Goal: Task Accomplishment & Management: Manage account settings

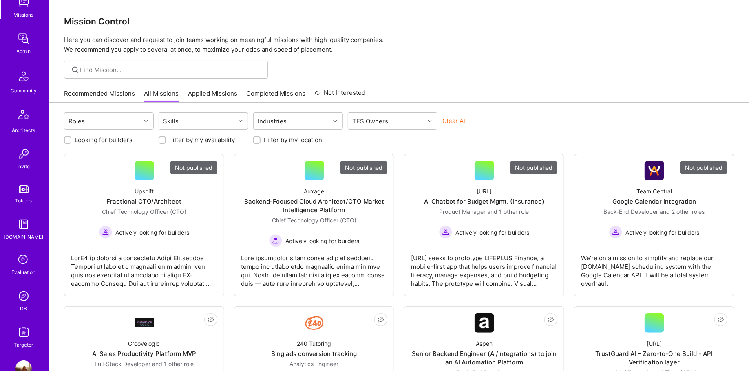
scroll to position [149, 0]
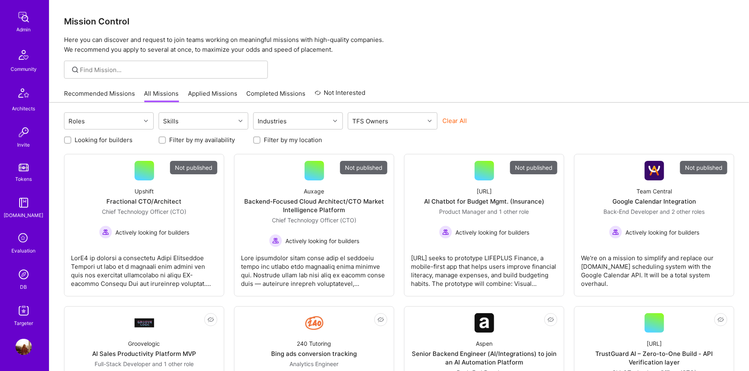
click at [35, 275] on link "DB" at bounding box center [23, 279] width 51 height 25
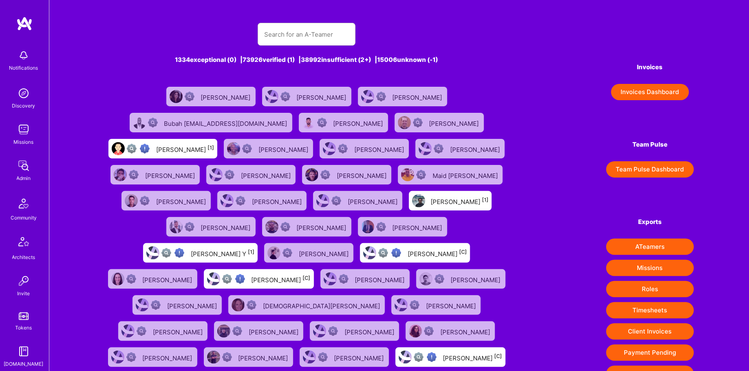
click at [290, 20] on div "1334 exceptional (0) | 73926 verified (1) | 38992 insufficient (2+) | 15006 unk…" at bounding box center [306, 231] width 404 height 436
click at [287, 35] on input "text" at bounding box center [306, 34] width 85 height 21
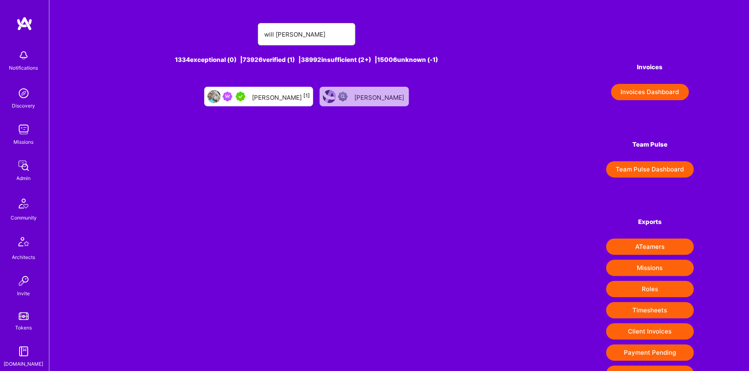
type input "will [PERSON_NAME]"
click at [249, 102] on div at bounding box center [228, 96] width 41 height 13
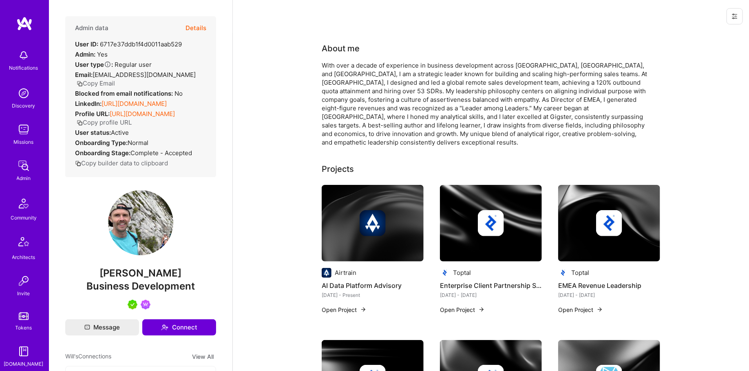
click at [209, 31] on div "Admin data Details User ID: 6717e37ddb1f4d0011aab529 Admin: Yes User type Regul…" at bounding box center [140, 96] width 151 height 161
click at [200, 27] on button "Details" at bounding box center [196, 28] width 21 height 24
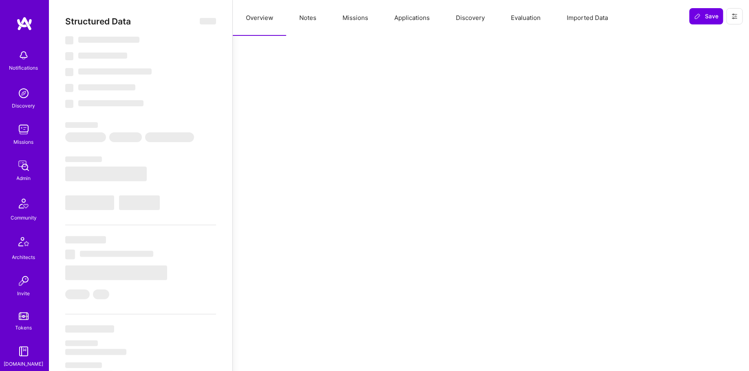
select select "5"
select select "7"
select select "US"
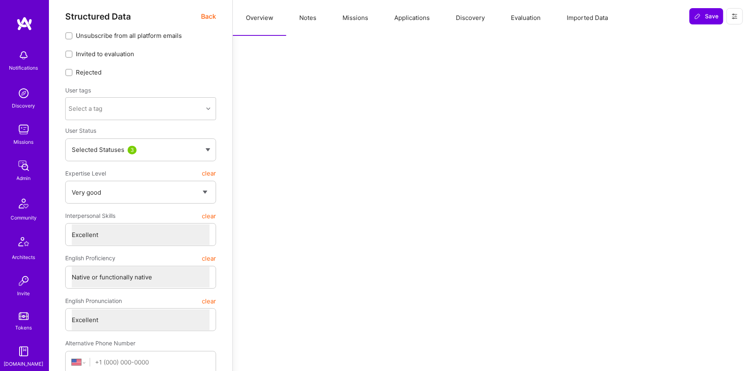
scroll to position [7, 0]
click at [357, 20] on button "Missions" at bounding box center [355, 18] width 52 height 36
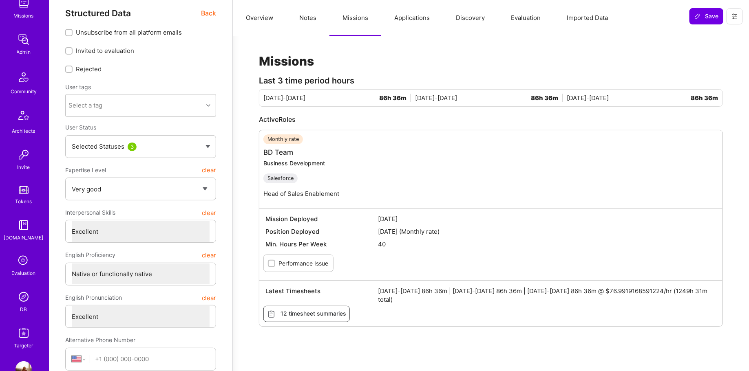
scroll to position [149, 0]
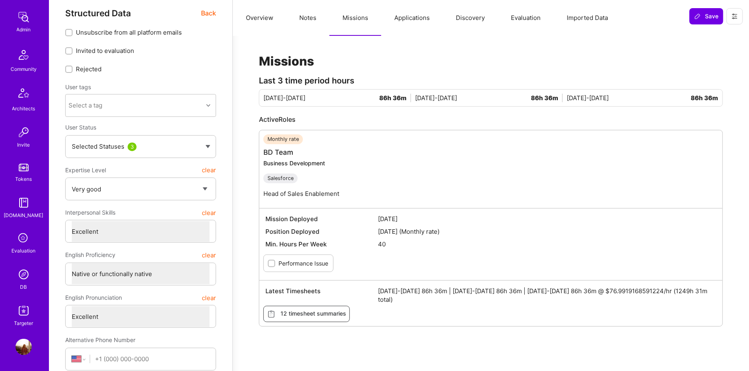
click at [18, 287] on link "DB" at bounding box center [23, 279] width 51 height 25
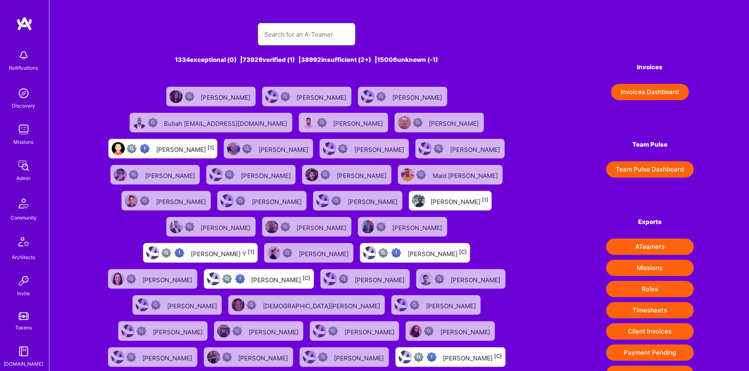
click at [285, 32] on input "text" at bounding box center [306, 34] width 85 height 21
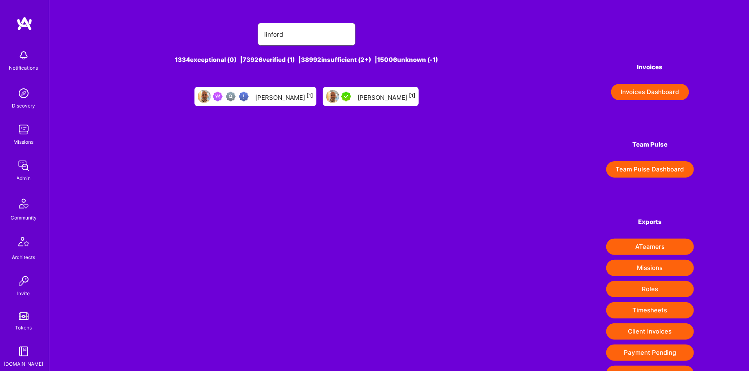
type input "linford"
click at [283, 98] on div "[PERSON_NAME] [1]" at bounding box center [284, 96] width 58 height 11
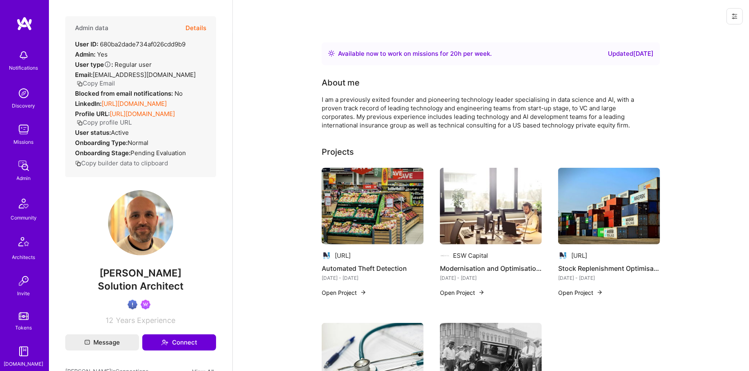
click at [202, 25] on button "Details" at bounding box center [196, 28] width 21 height 24
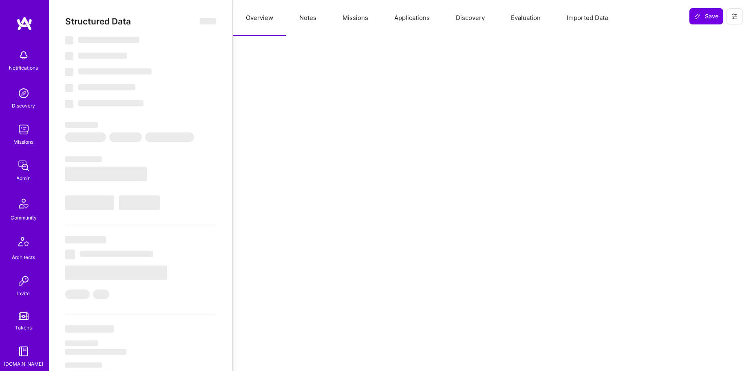
type textarea "x"
select select "Right Now"
select select "Verified"
select select "GB"
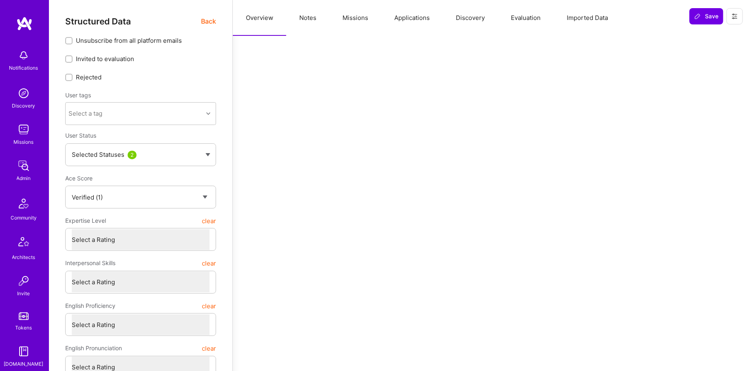
click at [351, 17] on button "Missions" at bounding box center [355, 18] width 52 height 36
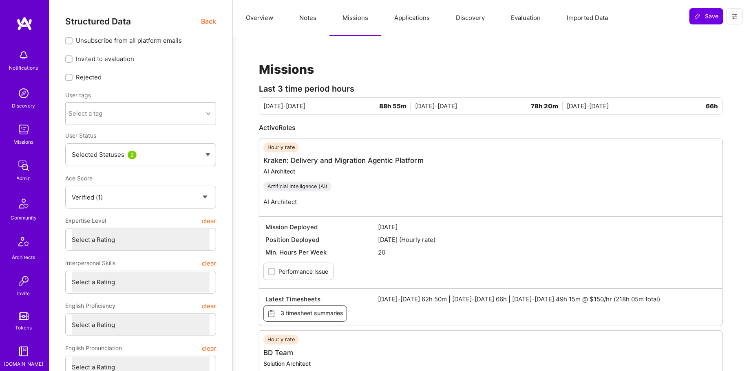
click at [22, 165] on img at bounding box center [23, 166] width 16 height 16
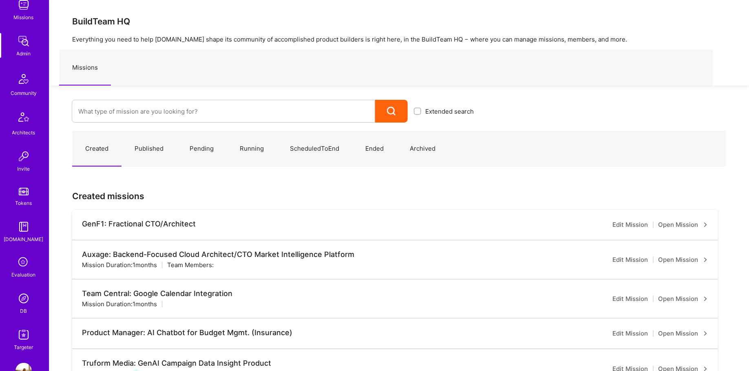
scroll to position [132, 0]
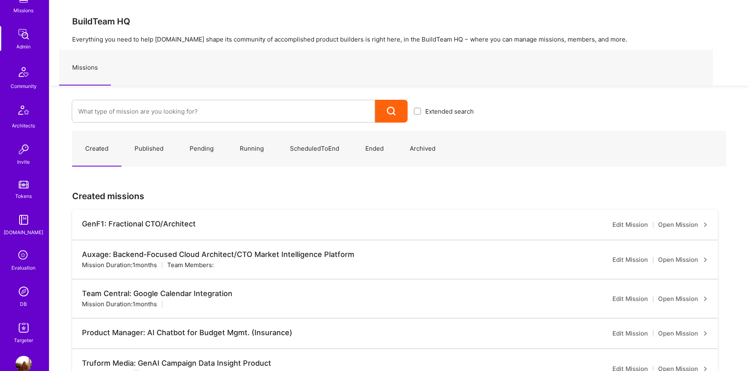
click at [17, 303] on link "DB" at bounding box center [23, 296] width 51 height 25
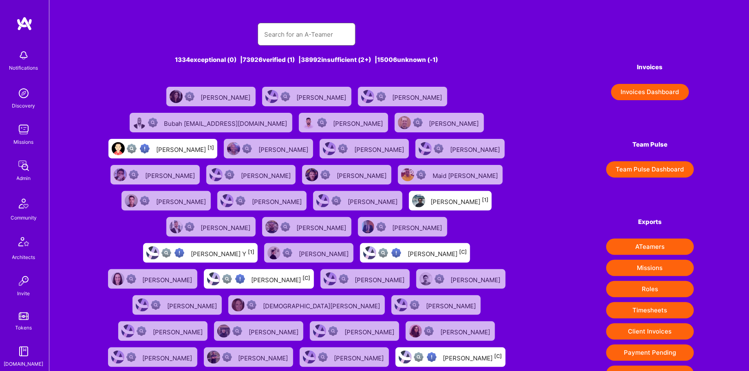
click at [312, 36] on input "text" at bounding box center [306, 34] width 85 height 21
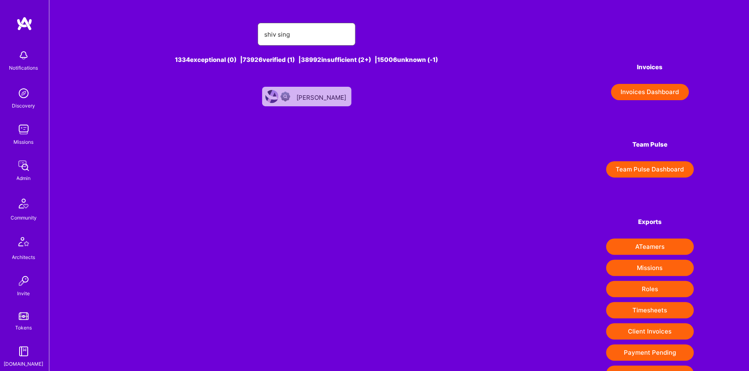
scroll to position [6, 0]
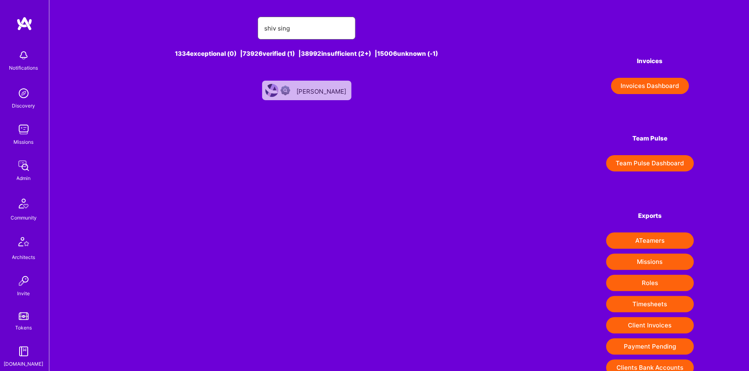
type input "shiv sing"
click at [290, 95] on img at bounding box center [286, 91] width 10 height 10
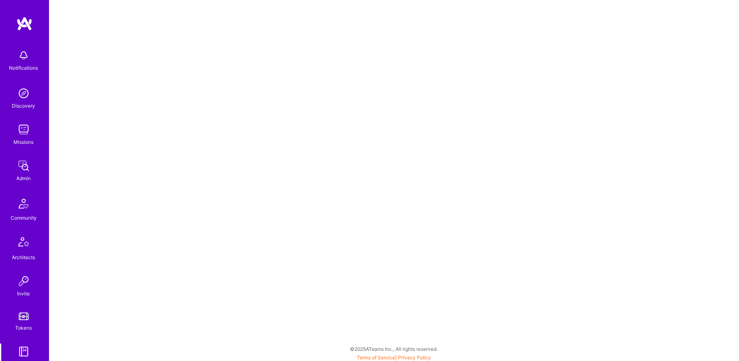
click at [20, 291] on div "Invite" at bounding box center [24, 294] width 13 height 9
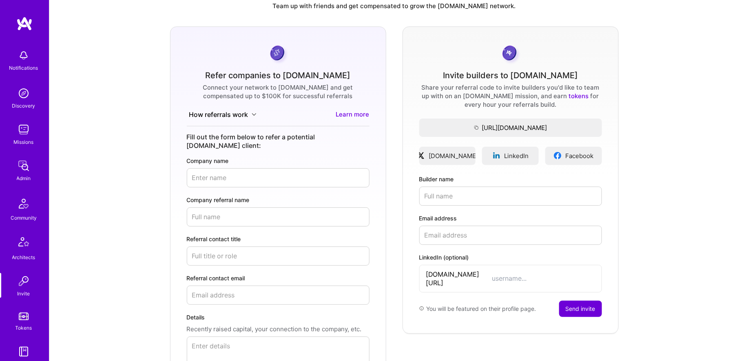
scroll to position [31, 0]
click at [250, 116] on button "How referrals work" at bounding box center [223, 115] width 72 height 9
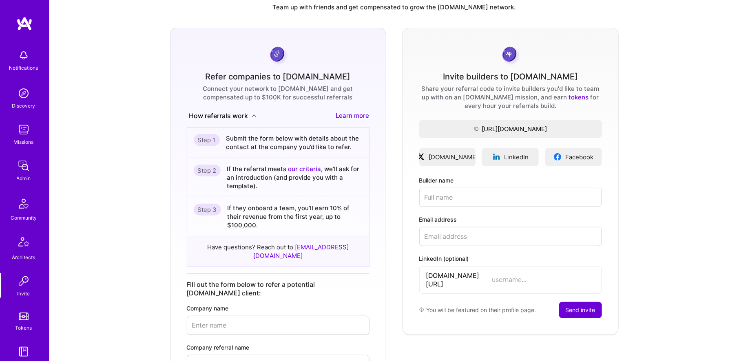
click at [610, 357] on form "Invite builders to A.Team Share your referral code to invite builders you'd lik…" at bounding box center [510, 298] width 216 height 541
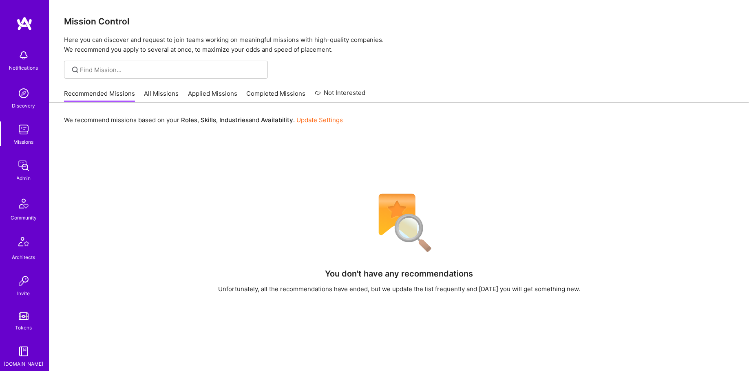
click at [21, 170] on img at bounding box center [23, 166] width 16 height 16
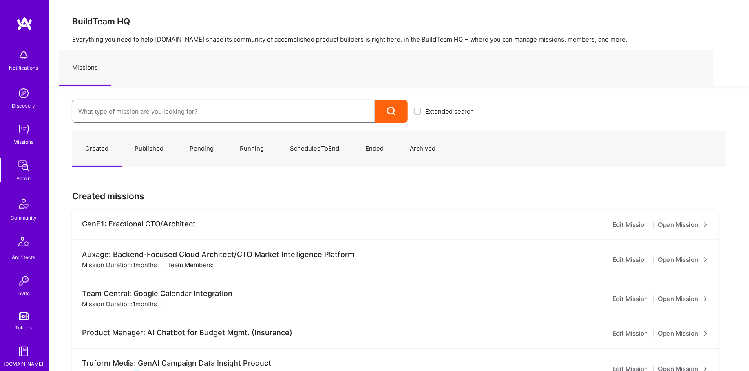
click at [205, 101] on input at bounding box center [223, 111] width 290 height 21
type input "protecht"
click at [190, 135] on link "ProTecht: Intelligence Platform ( Running )" at bounding box center [276, 138] width 408 height 21
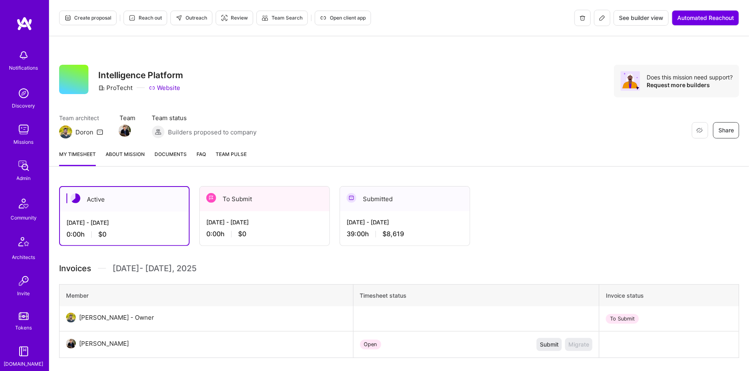
click at [601, 20] on icon at bounding box center [602, 18] width 7 height 7
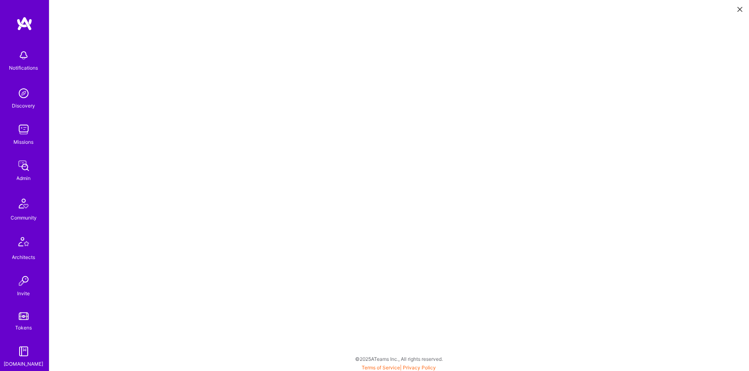
scroll to position [0, 0]
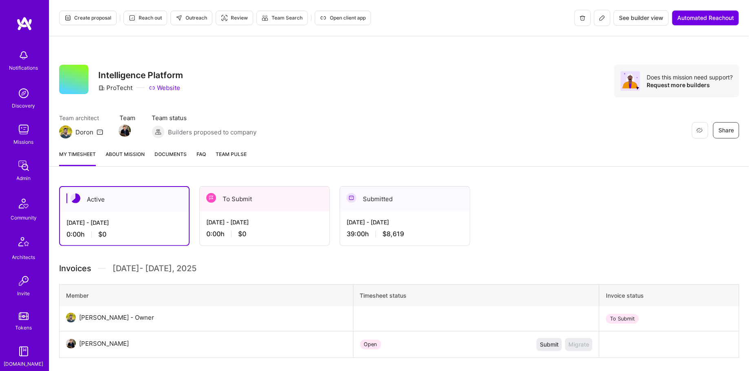
click at [174, 155] on span "Documents" at bounding box center [171, 154] width 32 height 9
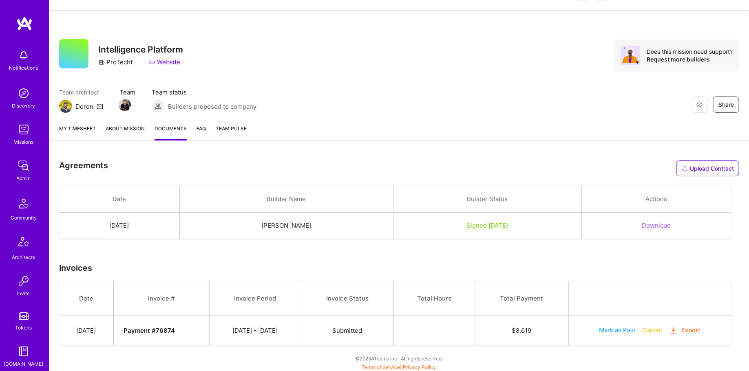
scroll to position [24, 0]
click at [451, 231] on td "Signed Aug 28, 2025" at bounding box center [487, 227] width 189 height 27
click at [658, 226] on button "Download" at bounding box center [656, 225] width 29 height 9
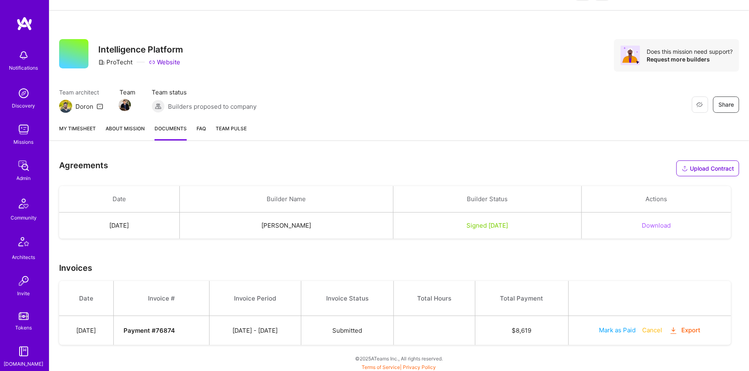
drag, startPoint x: 163, startPoint y: 50, endPoint x: 212, endPoint y: 25, distance: 55.1
click at [163, 50] on h3 "Intelligence Platform" at bounding box center [140, 49] width 85 height 10
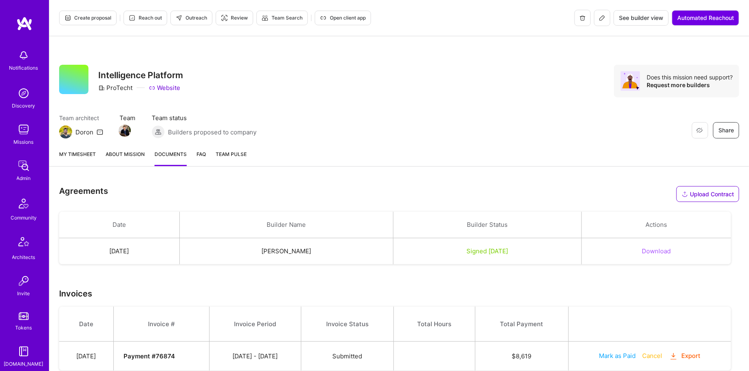
click at [341, 18] on span "Open client app" at bounding box center [343, 17] width 46 height 7
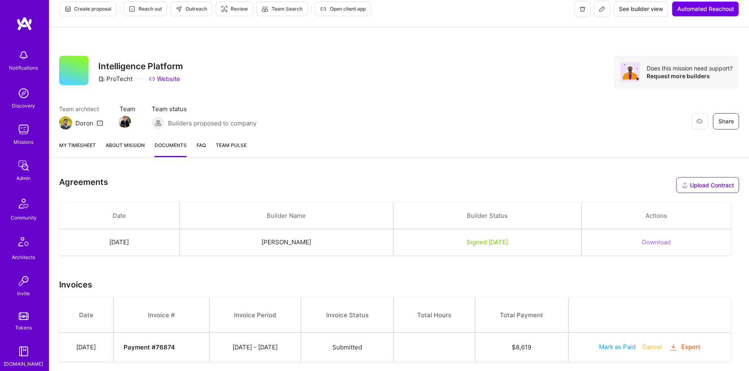
scroll to position [26, 0]
